Goal: Navigation & Orientation: Find specific page/section

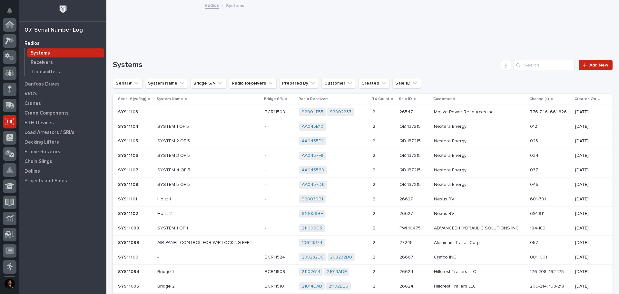
scroll to position [96, 0]
click at [61, 227] on div "Radios Systems Receivers Transmitters Danfoss Drives VRC's Cranes Crane Compone…" at bounding box center [62, 165] width 87 height 255
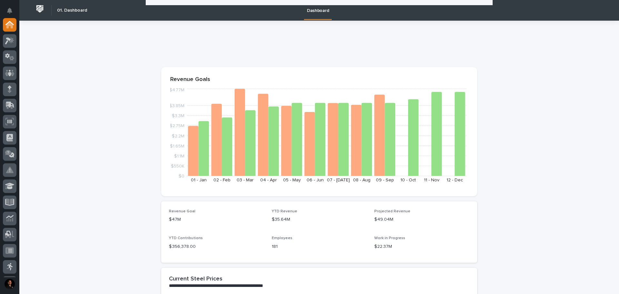
scroll to position [741, 0]
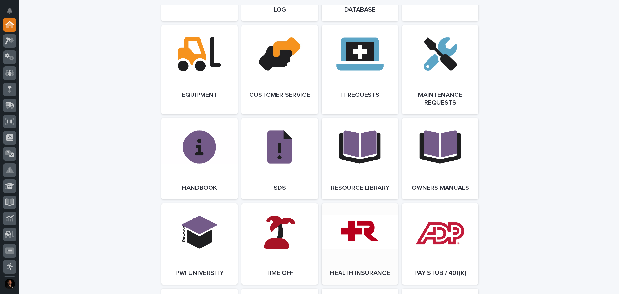
click at [358, 239] on link "Open Link" at bounding box center [360, 243] width 76 height 81
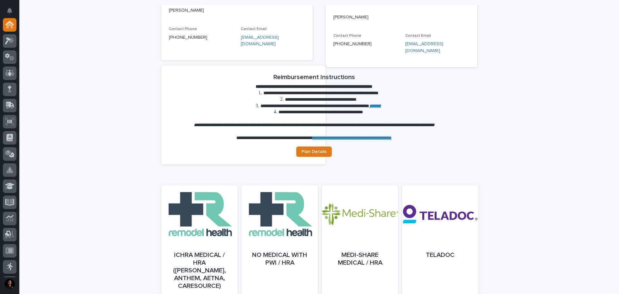
scroll to position [193, 0]
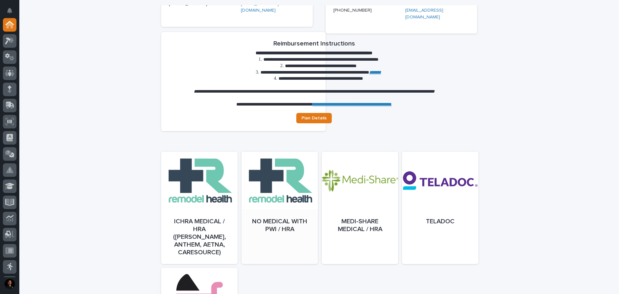
click at [267, 209] on div at bounding box center [279, 214] width 76 height 112
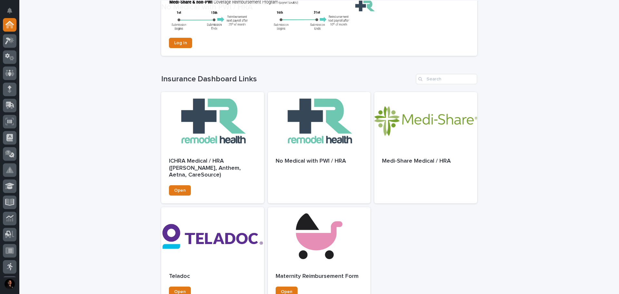
scroll to position [161, 0]
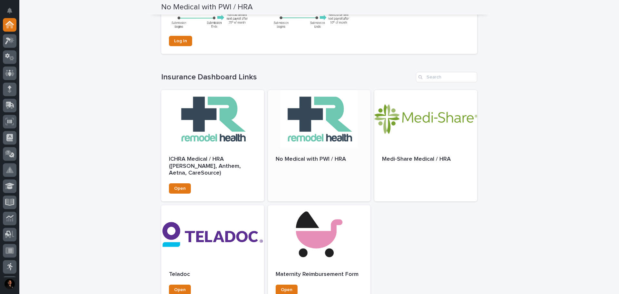
click at [279, 171] on div "No Medical with PWI / HRA" at bounding box center [319, 162] width 103 height 29
click at [329, 120] on div at bounding box center [319, 119] width 103 height 58
click at [318, 156] on p "No Medical with PWI / HRA" at bounding box center [319, 159] width 87 height 7
click at [330, 143] on div at bounding box center [319, 119] width 103 height 58
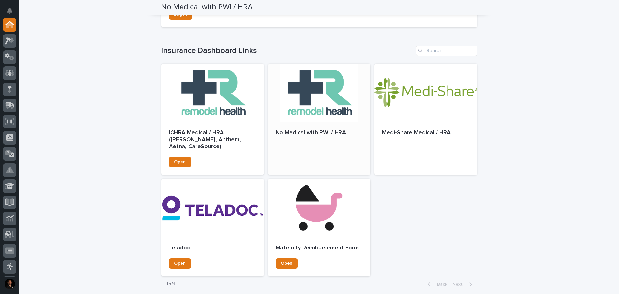
scroll to position [145, 0]
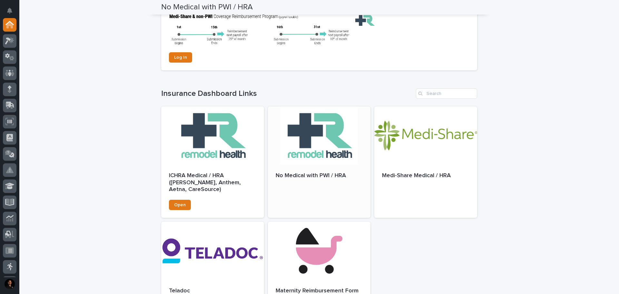
click at [313, 142] on div at bounding box center [319, 135] width 103 height 58
click at [316, 172] on div "No Medical with PWI / HRA" at bounding box center [319, 175] width 87 height 8
click at [181, 201] on link "Open" at bounding box center [180, 205] width 22 height 10
